Goal: Task Accomplishment & Management: Complete application form

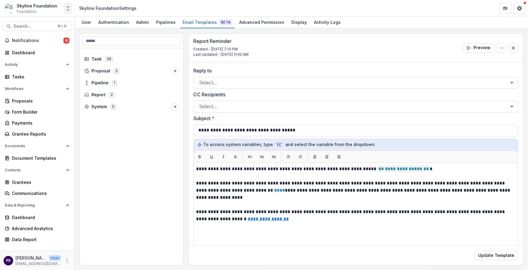
click at [66, 8] on icon "Open entity switcher" at bounding box center [68, 8] width 6 height 6
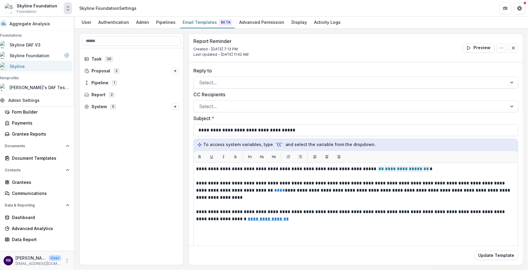
click at [46, 66] on div "Skyline" at bounding box center [34, 66] width 69 height 7
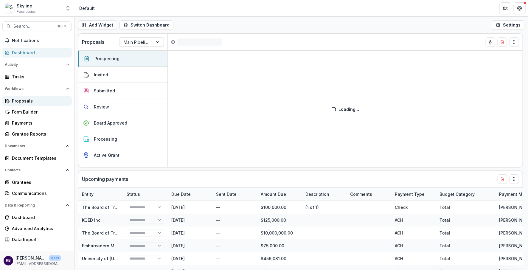
click at [32, 103] on div "Proposals" at bounding box center [39, 101] width 55 height 6
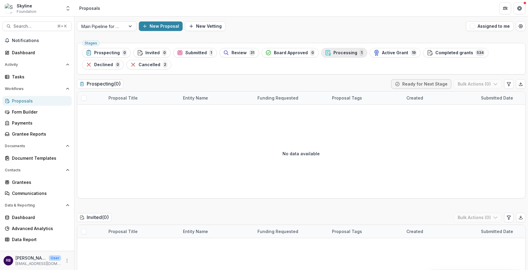
click at [333, 53] on span "Processing" at bounding box center [345, 52] width 24 height 5
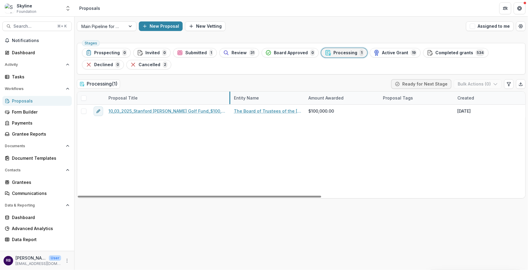
drag, startPoint x: 178, startPoint y: 96, endPoint x: 229, endPoint y: 84, distance: 52.5
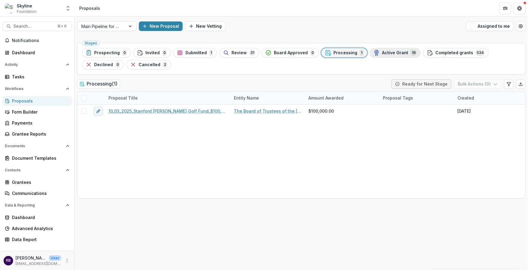
click at [383, 50] on span "Active Grant" at bounding box center [395, 52] width 26 height 5
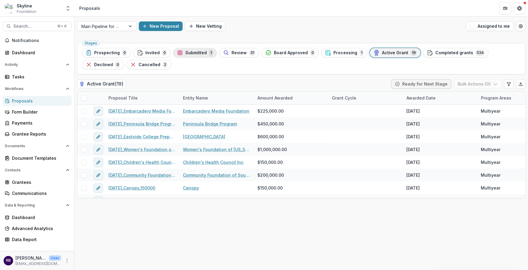
click at [194, 54] on span "Submitted" at bounding box center [195, 52] width 21 height 5
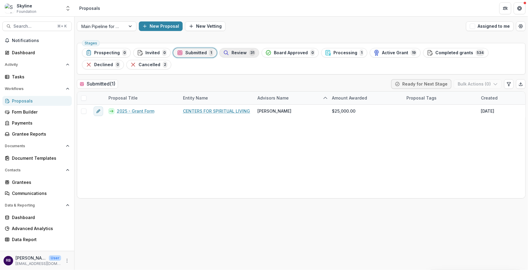
click at [231, 53] on span "Review" at bounding box center [238, 52] width 15 height 5
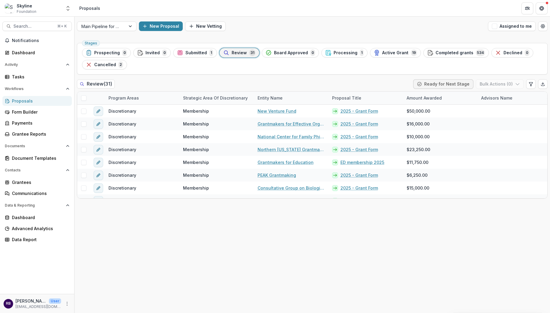
click at [33, 102] on div "Proposals" at bounding box center [39, 101] width 55 height 6
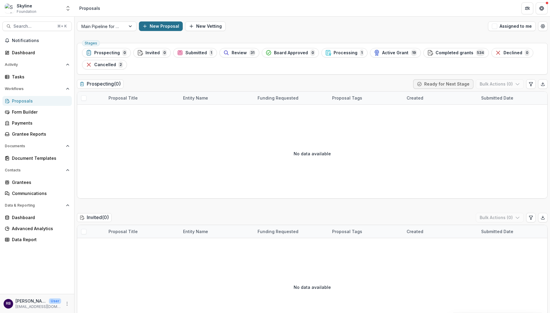
click at [158, 27] on button "New Proposal" at bounding box center [161, 26] width 44 height 10
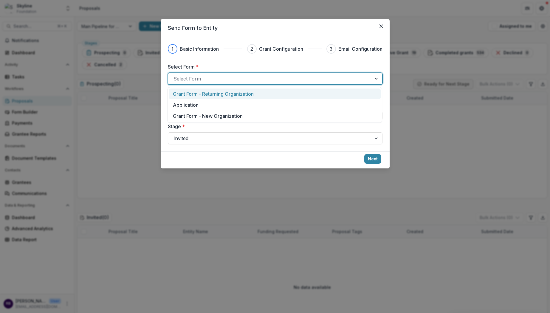
click at [230, 78] on div at bounding box center [269, 78] width 192 height 8
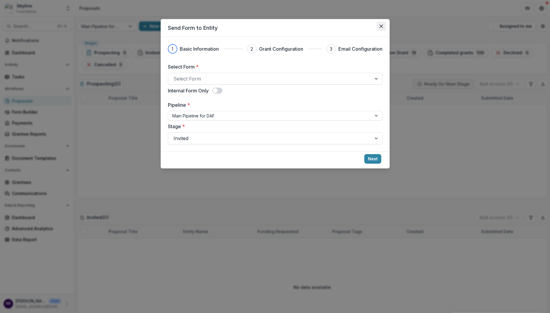
click at [380, 23] on button "Close" at bounding box center [381, 26] width 10 height 10
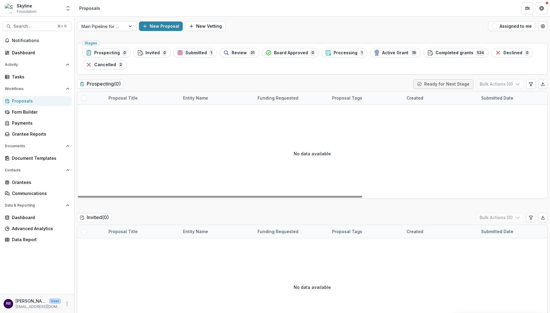
click at [16, 99] on div "Proposals" at bounding box center [39, 101] width 55 height 6
